Goal: Find specific page/section: Find specific page/section

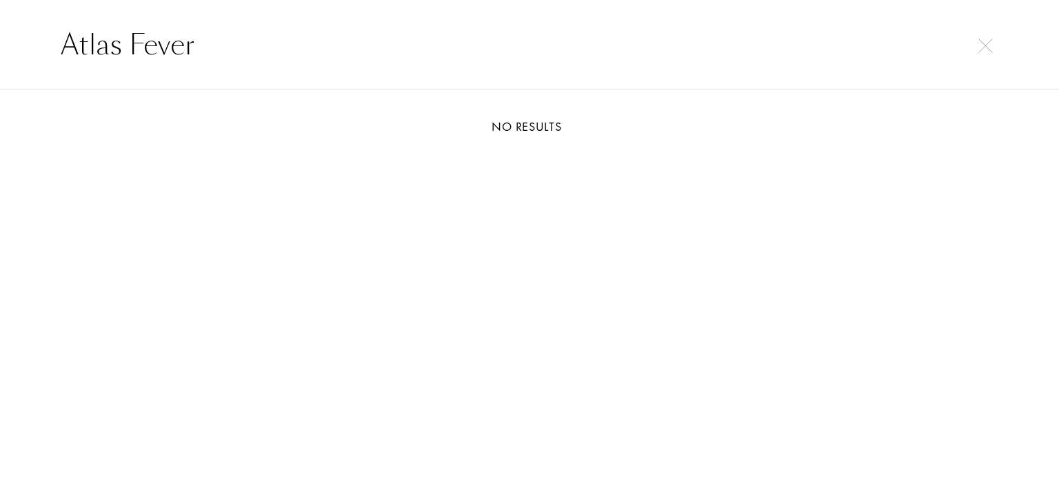
select select "DE"
drag, startPoint x: 325, startPoint y: 43, endPoint x: 0, endPoint y: 43, distance: 324.6
click at [0, 43] on div "Chandigarh Express" at bounding box center [529, 45] width 1059 height 90
paste input "itizen X"
drag, startPoint x: 126, startPoint y: 45, endPoint x: 4, endPoint y: 40, distance: 122.1
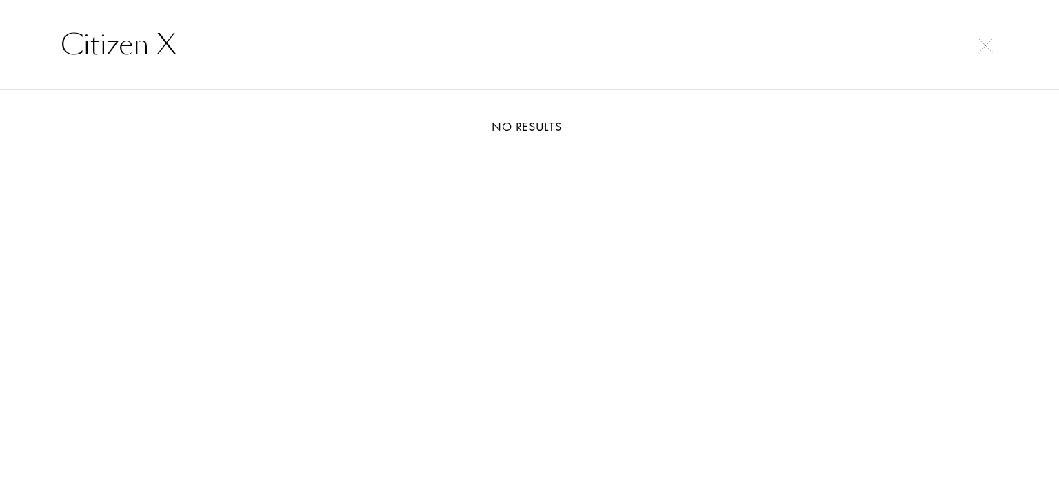
click at [4, 40] on div "Citizen X" at bounding box center [529, 45] width 1059 height 90
paste input "Iris Porcelana"
drag, startPoint x: 271, startPoint y: 60, endPoint x: 0, endPoint y: 35, distance: 272.0
click at [0, 35] on div "Iris Porcelana" at bounding box center [529, 45] width 1059 height 90
paste input "Santal Calling"
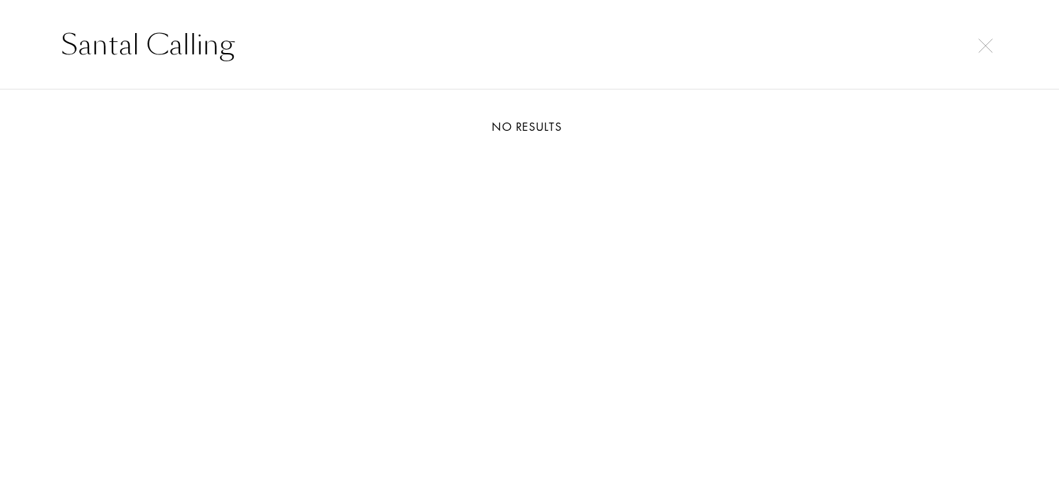
drag, startPoint x: 232, startPoint y: 50, endPoint x: 0, endPoint y: 41, distance: 231.7
click at [0, 41] on div "Santal Calling" at bounding box center [529, 45] width 1059 height 90
paste input "Lyric Man"
drag, startPoint x: 218, startPoint y: 60, endPoint x: 226, endPoint y: 60, distance: 8.3
click at [38, 60] on input "Lyric Man" at bounding box center [529, 44] width 992 height 41
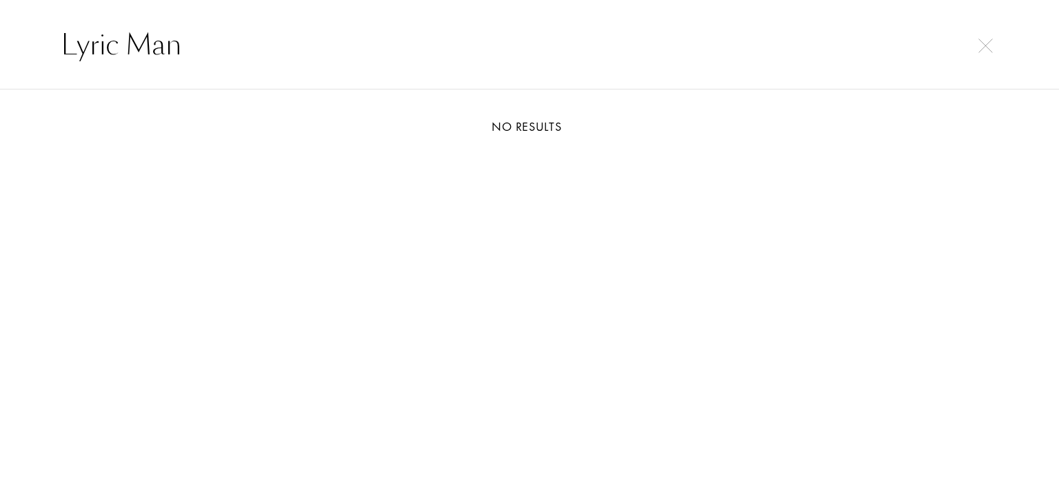
paste input "Meander"
drag, startPoint x: 177, startPoint y: 45, endPoint x: 0, endPoint y: 37, distance: 177.3
click at [0, 37] on div "Meander" at bounding box center [529, 45] width 1059 height 90
paste input "Baraonda"
drag, startPoint x: 182, startPoint y: 33, endPoint x: 34, endPoint y: 33, distance: 147.5
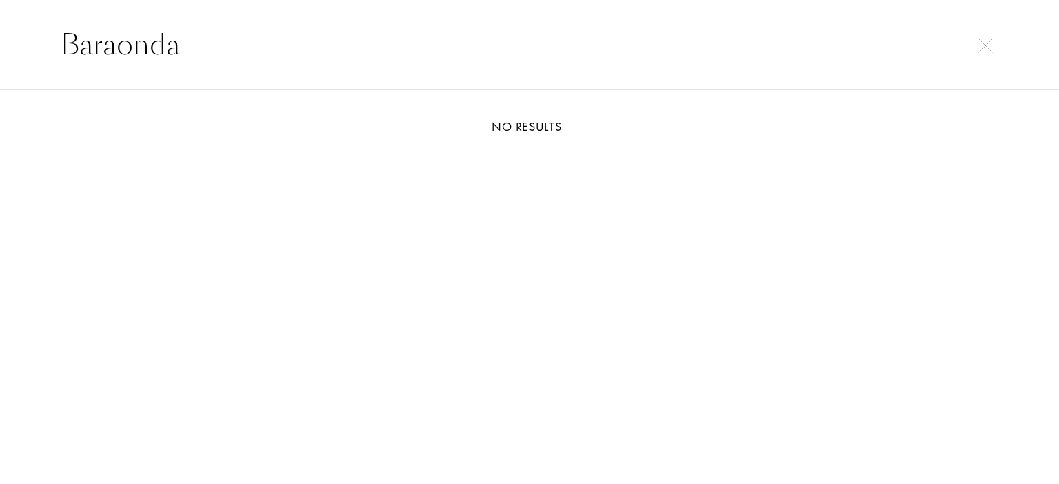
click at [42, 33] on input "Baraonda" at bounding box center [529, 44] width 992 height 41
paste input "Silver Musk"
drag, startPoint x: 229, startPoint y: 46, endPoint x: 30, endPoint y: 30, distance: 199.9
click at [0, 33] on div "Silver Musk" at bounding box center [529, 45] width 1059 height 90
paste input "Carnal Flower"
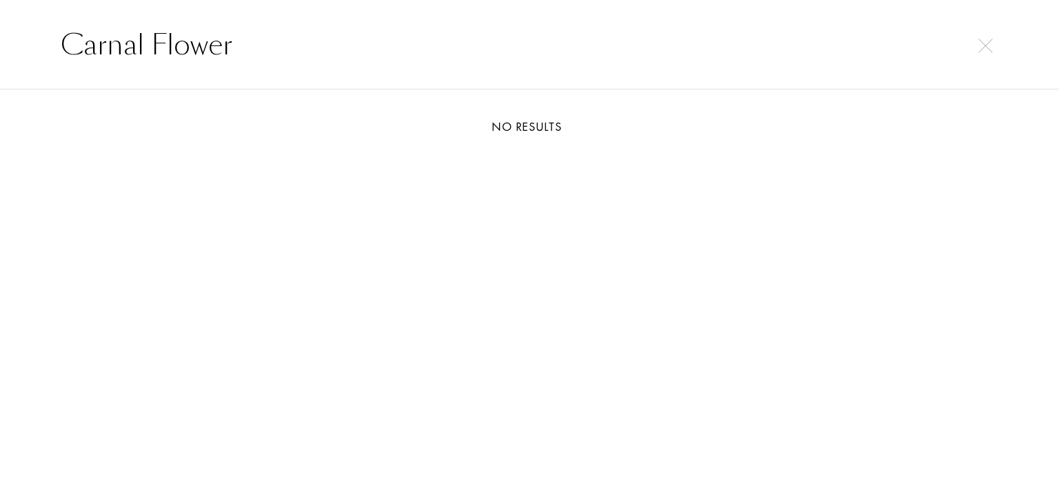
drag, startPoint x: 250, startPoint y: 46, endPoint x: 0, endPoint y: 41, distance: 250.2
click at [0, 41] on div "Carnal Flower" at bounding box center [529, 45] width 1059 height 90
paste input "French Lov"
drag, startPoint x: 194, startPoint y: 49, endPoint x: 19, endPoint y: 47, distance: 174.4
click at [48, 48] on input "French Lover" at bounding box center [529, 44] width 992 height 41
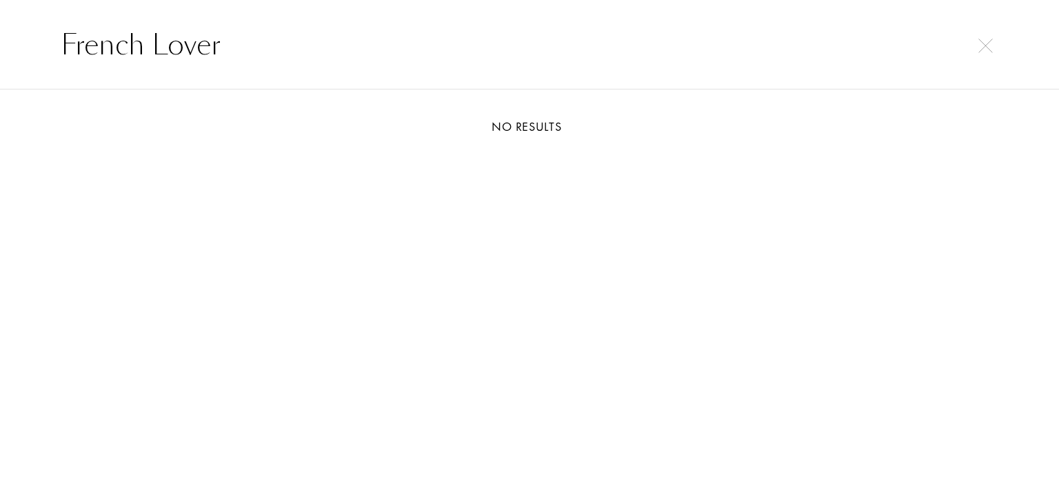
paste input "Promise"
drag, startPoint x: 63, startPoint y: 51, endPoint x: 0, endPoint y: 51, distance: 63.4
click at [0, 51] on div "Promise" at bounding box center [529, 45] width 1059 height 90
paste input "Zoologist [PERSON_NAME]"
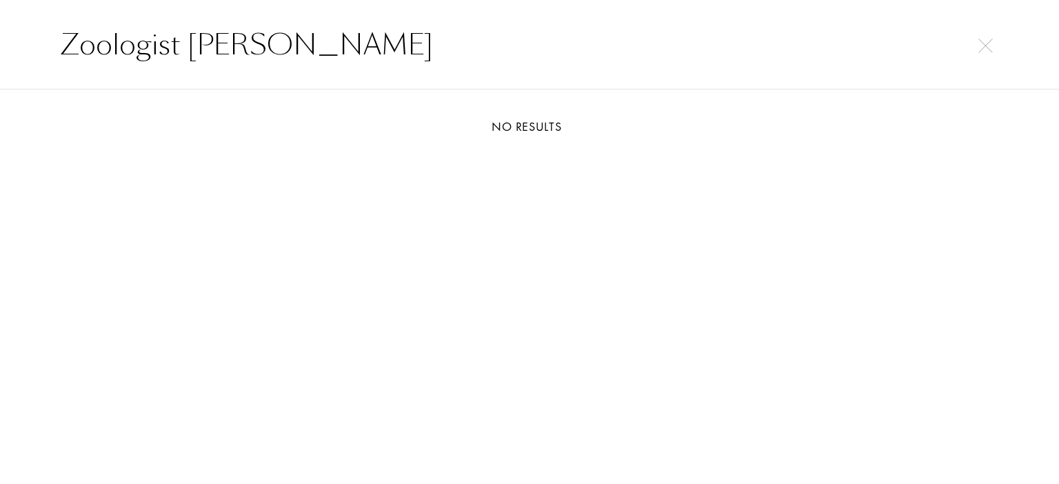
drag, startPoint x: 187, startPoint y: 52, endPoint x: 6, endPoint y: 39, distance: 182.4
click at [0, 41] on div "Zoologist [PERSON_NAME]" at bounding box center [529, 45] width 1059 height 90
paste input "Civet"
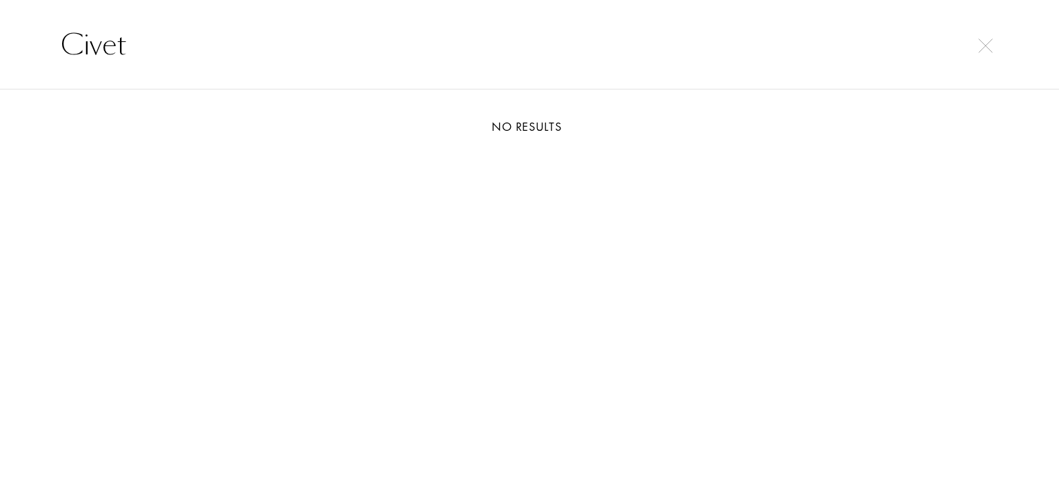
drag, startPoint x: 133, startPoint y: 41, endPoint x: 14, endPoint y: 35, distance: 118.7
click at [0, 37] on div "Civet" at bounding box center [529, 45] width 1059 height 90
paste input "Ambre Safrano"
drag, startPoint x: 278, startPoint y: 49, endPoint x: 0, endPoint y: 43, distance: 278.5
click at [0, 43] on div "Ambre Safrano" at bounding box center [529, 45] width 1059 height 90
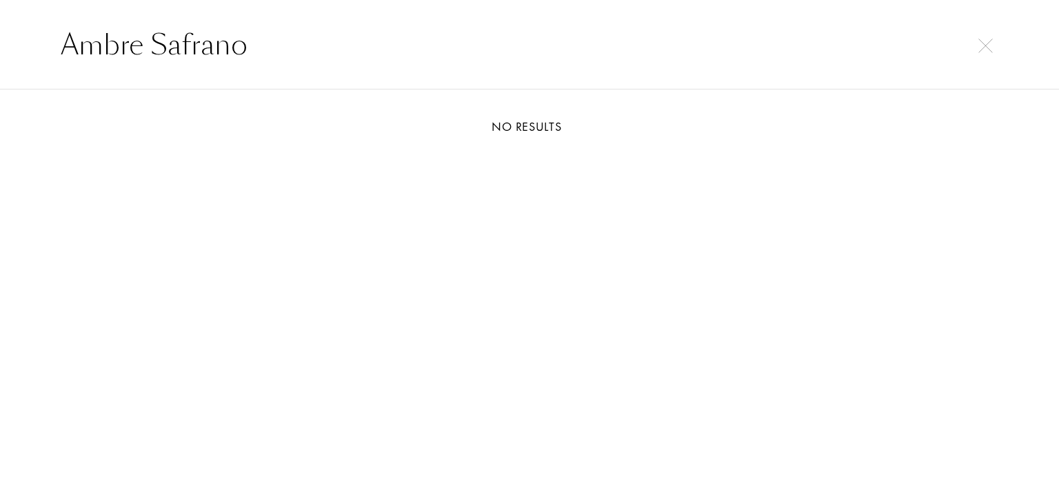
paste input "Givenchy Gentleman Reserve Privee"
drag, startPoint x: 520, startPoint y: 44, endPoint x: 0, endPoint y: 50, distance: 519.6
click at [0, 50] on div "Givenchy Gentleman Reserve Privee" at bounding box center [529, 45] width 1059 height 90
paste input "Bleu Électriqu"
drag, startPoint x: 220, startPoint y: 52, endPoint x: 105, endPoint y: 30, distance: 116.6
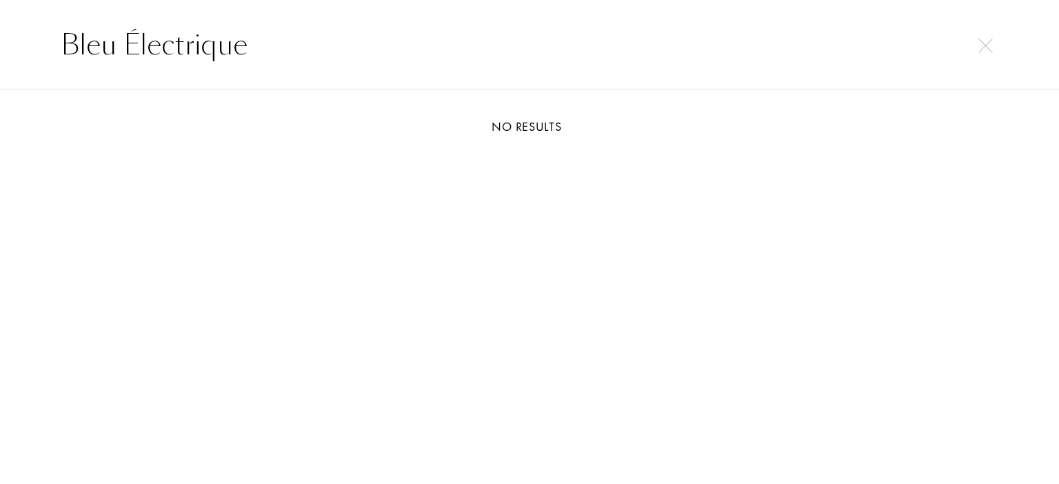
click at [0, 38] on div "Bleu Électrique" at bounding box center [529, 45] width 1059 height 90
paste input "Myslf Le Parfum"
drag, startPoint x: 116, startPoint y: 48, endPoint x: 14, endPoint y: 34, distance: 102.9
click at [0, 35] on div "Myslf Le Parfum" at bounding box center [529, 45] width 1059 height 90
paste input "Birth of Venus"
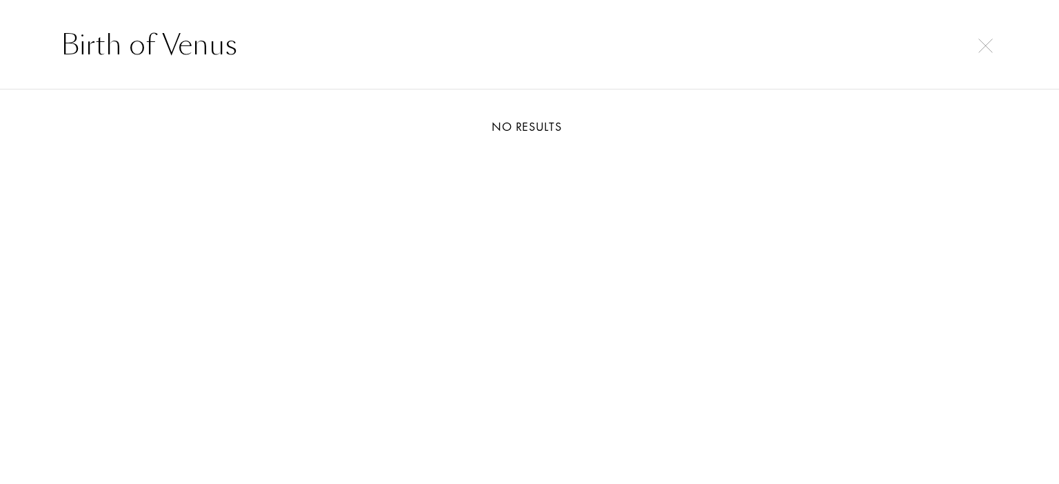
drag, startPoint x: 212, startPoint y: 41, endPoint x: 50, endPoint y: 9, distance: 165.0
click at [0, 19] on div "Birth of Venus" at bounding box center [529, 45] width 1059 height 90
paste input "Triumph of Bacch"
drag, startPoint x: 311, startPoint y: 48, endPoint x: 0, endPoint y: -10, distance: 316.7
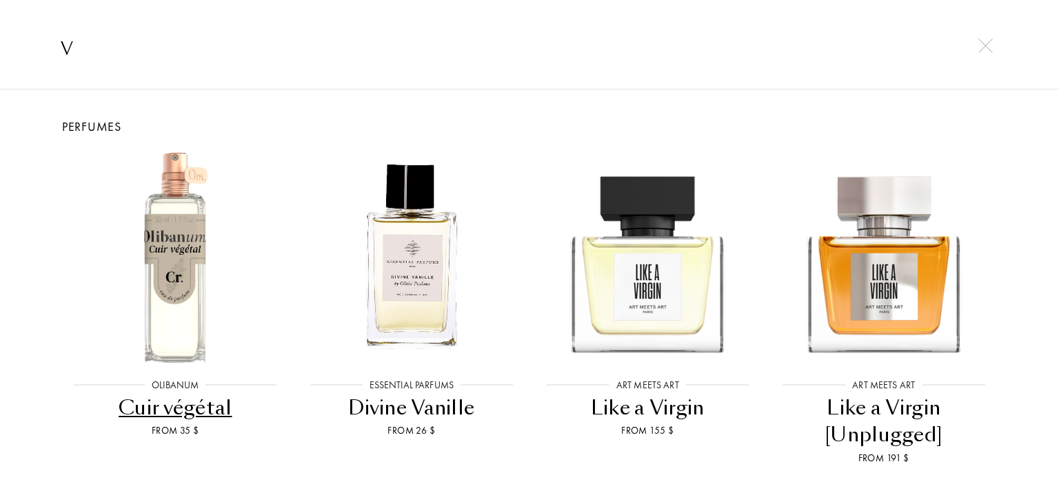
drag, startPoint x: 80, startPoint y: 50, endPoint x: 0, endPoint y: 50, distance: 79.9
click at [0, 50] on div "v" at bounding box center [529, 45] width 1059 height 90
paste input "[PERSON_NAME]"
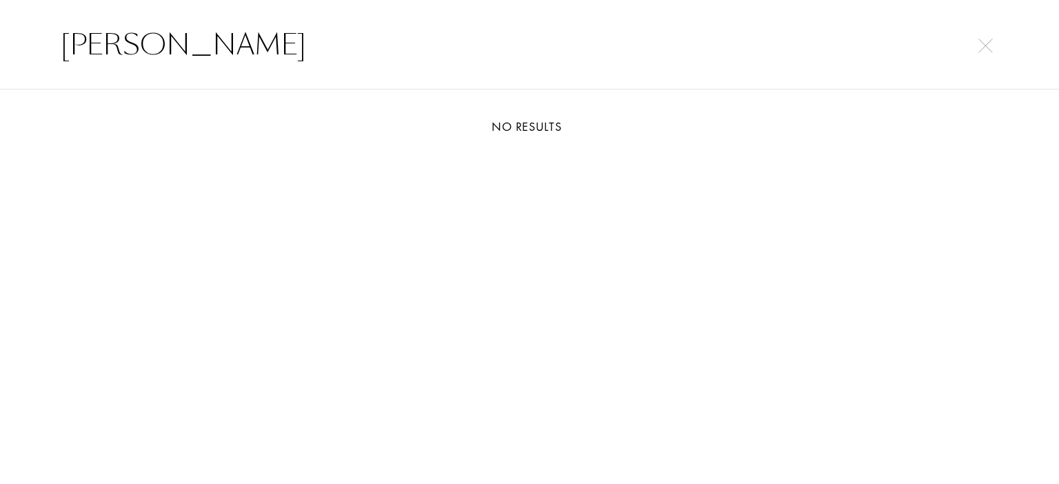
type input "[PERSON_NAME]"
